Goal: Information Seeking & Learning: Understand process/instructions

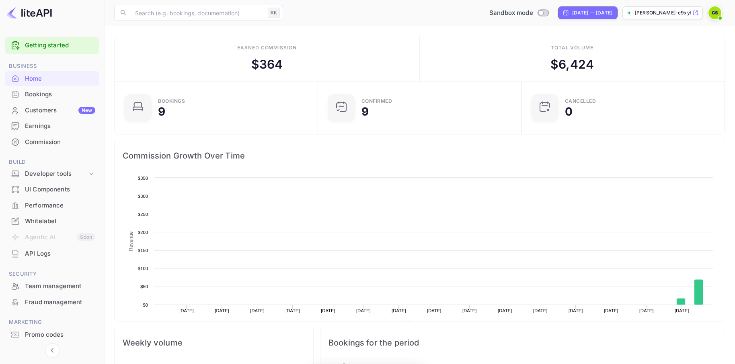
scroll to position [131, 199]
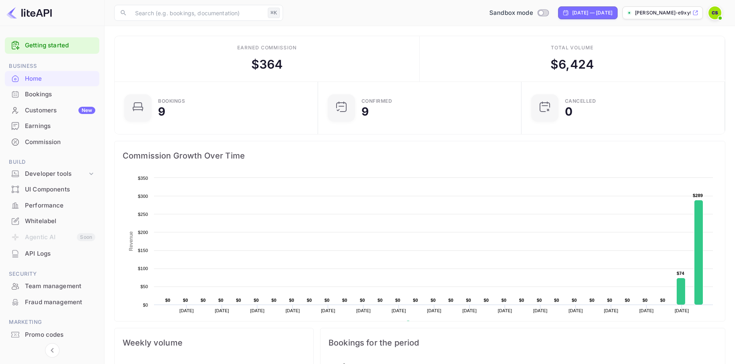
click at [658, 15] on p "[PERSON_NAME]-e9xyf.nui..." at bounding box center [663, 12] width 56 height 7
click at [40, 252] on div "API Logs" at bounding box center [60, 254] width 70 height 9
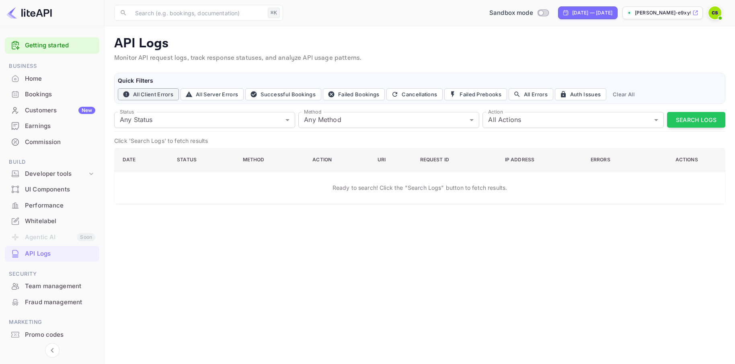
click at [150, 95] on button "All Client Errors" at bounding box center [148, 94] width 61 height 12
type input "4xx"
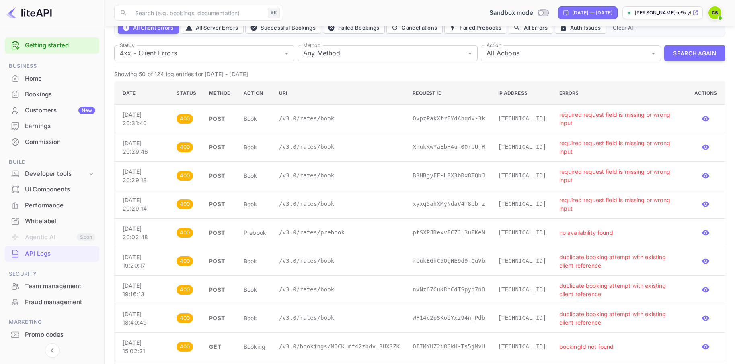
scroll to position [63, 0]
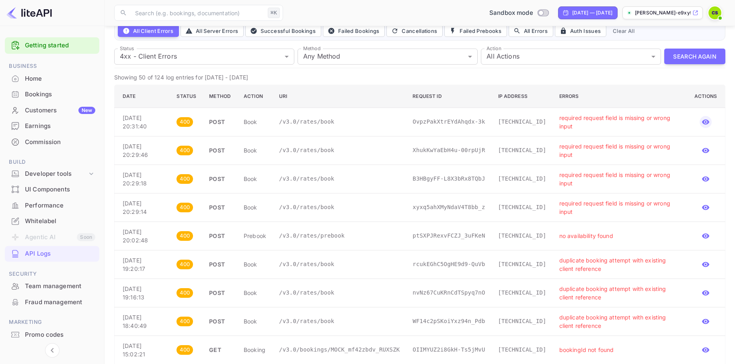
click at [707, 123] on icon "button" at bounding box center [705, 122] width 7 height 5
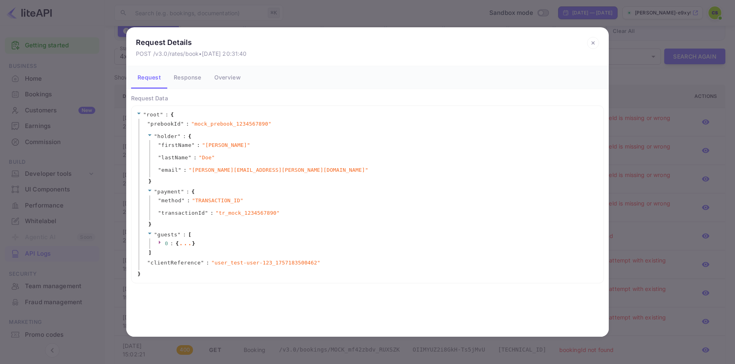
click at [189, 78] on button "Response" at bounding box center [187, 77] width 40 height 23
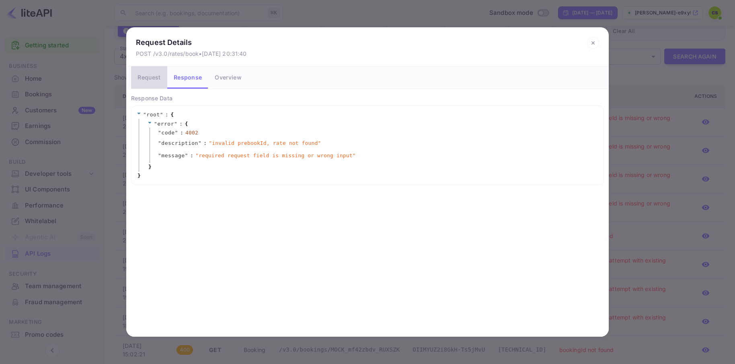
click at [152, 78] on button "Request" at bounding box center [149, 77] width 36 height 23
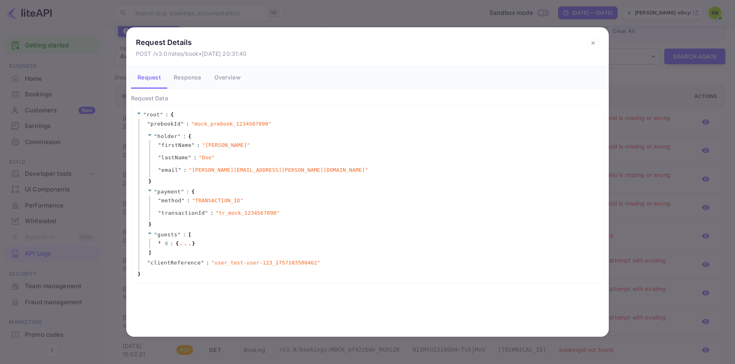
click at [589, 45] on icon at bounding box center [593, 43] width 12 height 12
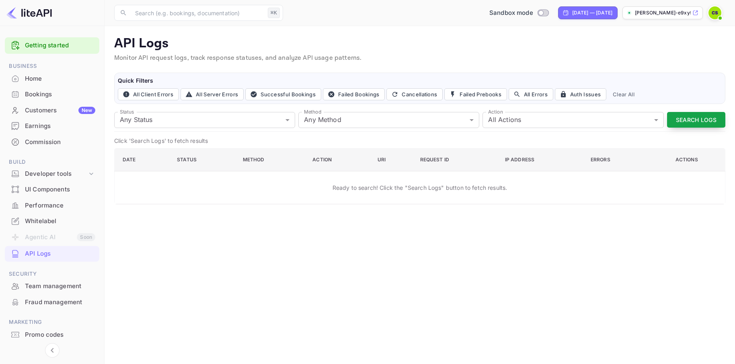
click at [693, 120] on button "Search Logs" at bounding box center [696, 120] width 58 height 16
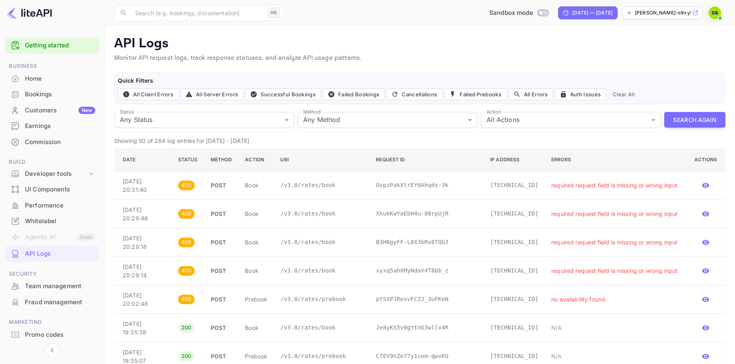
click at [537, 43] on p "API Logs" at bounding box center [419, 44] width 611 height 16
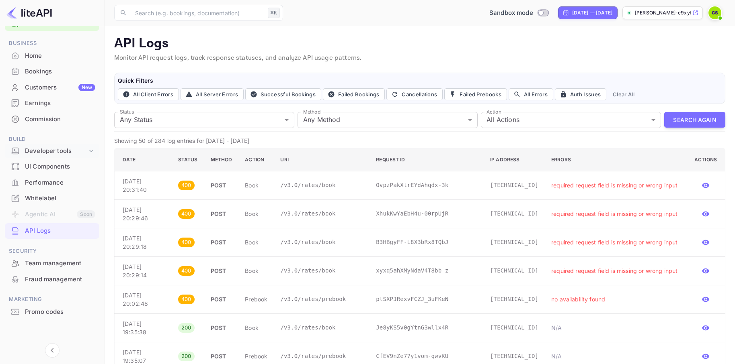
click at [73, 156] on div "Developer tools" at bounding box center [52, 151] width 94 height 14
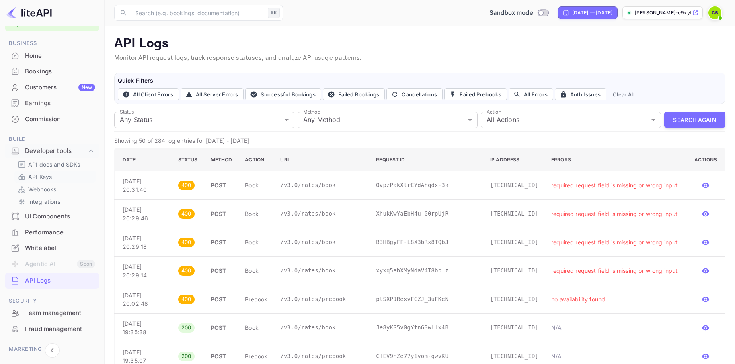
click at [47, 178] on p "API Keys" at bounding box center [40, 177] width 24 height 8
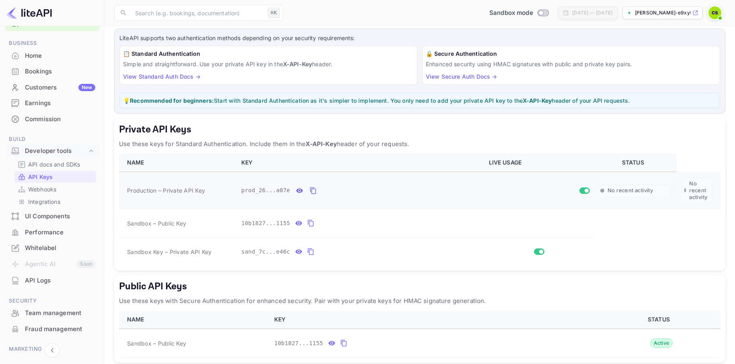
scroll to position [81, 0]
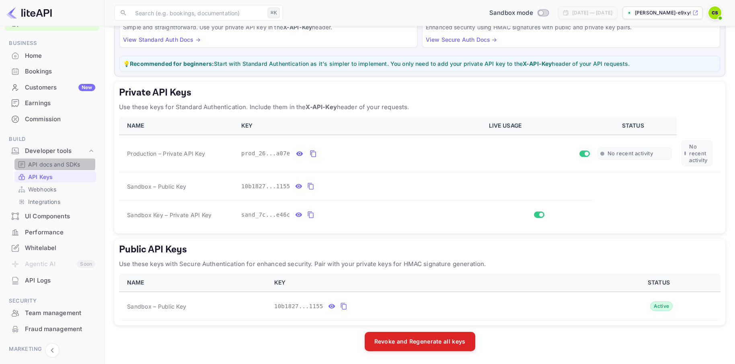
click at [41, 164] on p "API docs and SDKs" at bounding box center [54, 164] width 52 height 8
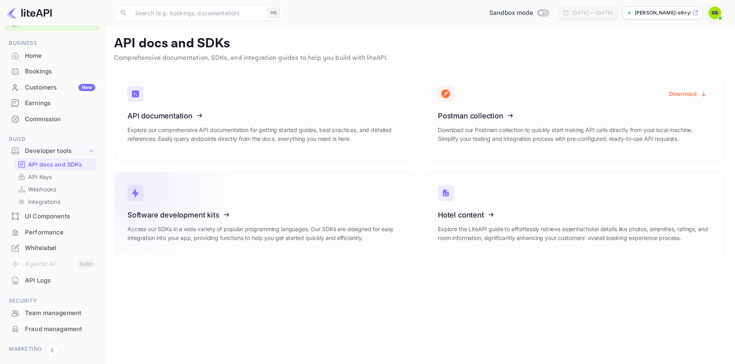
click at [137, 205] on icon at bounding box center [177, 213] width 125 height 83
click at [40, 178] on p "API Keys" at bounding box center [40, 177] width 24 height 8
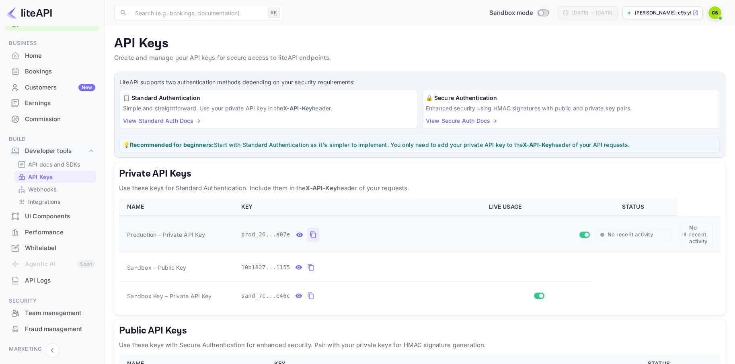
click at [310, 234] on icon "private api keys table" at bounding box center [313, 234] width 6 height 7
click at [313, 236] on icon "private api keys table" at bounding box center [312, 235] width 7 height 10
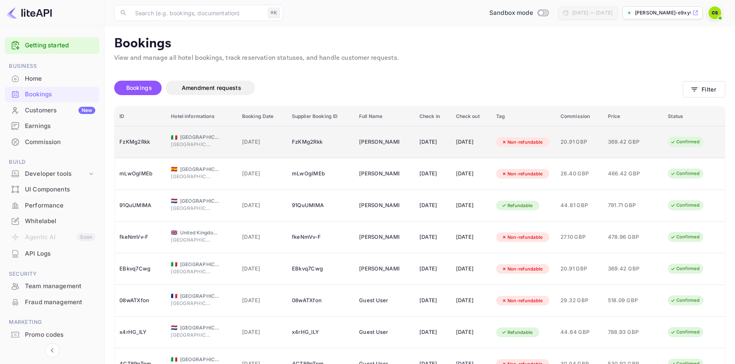
click at [422, 145] on div "[DATE]" at bounding box center [432, 142] width 27 height 13
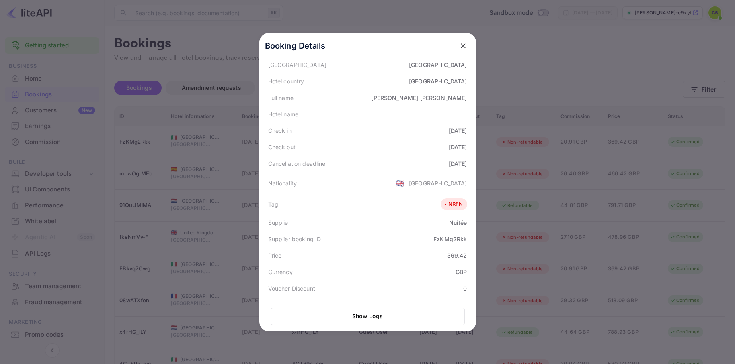
scroll to position [180, 0]
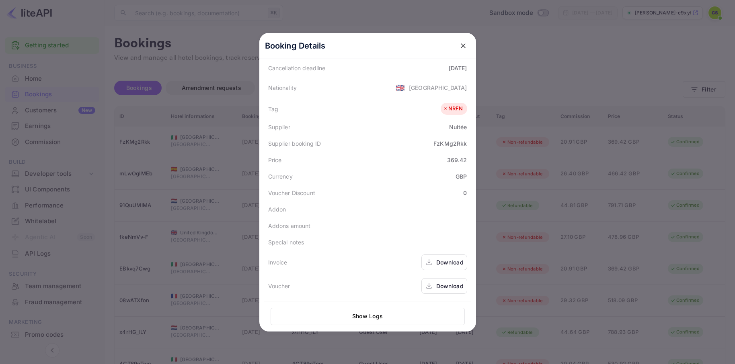
click at [461, 45] on icon "close" at bounding box center [463, 46] width 8 height 8
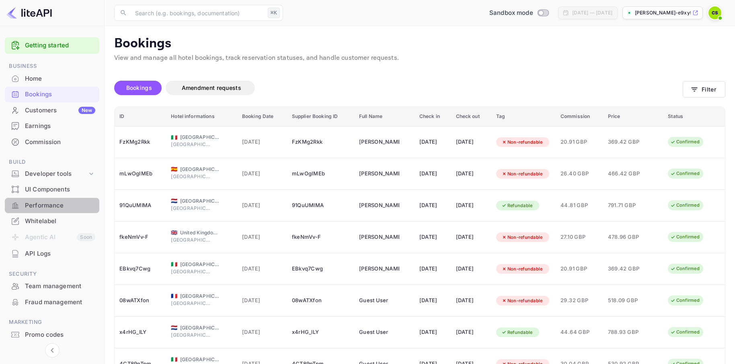
click at [51, 206] on div "Performance" at bounding box center [60, 205] width 70 height 9
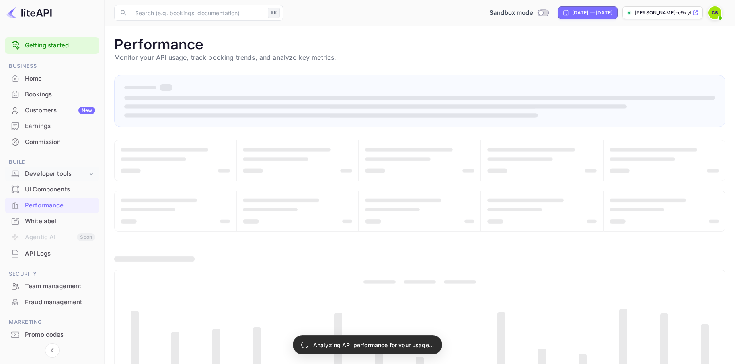
click at [44, 176] on div "Developer tools" at bounding box center [56, 174] width 62 height 9
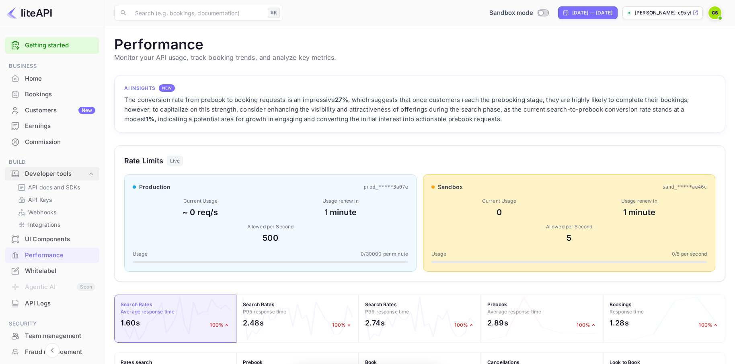
scroll to position [207, 611]
click at [52, 187] on p "API docs and SDKs" at bounding box center [54, 187] width 52 height 8
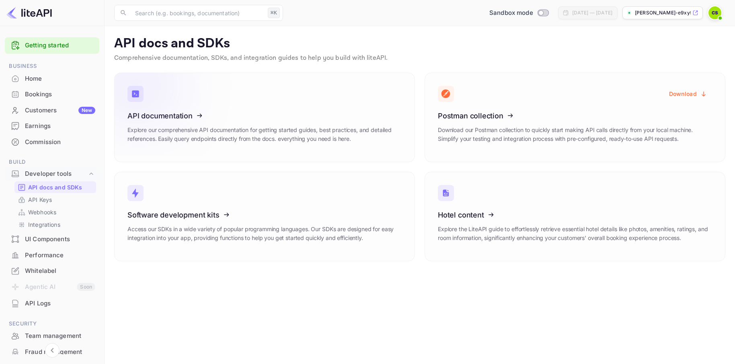
click at [167, 125] on icon at bounding box center [177, 114] width 125 height 83
click at [38, 94] on div "Bookings" at bounding box center [60, 94] width 70 height 9
